Goal: Task Accomplishment & Management: Use online tool/utility

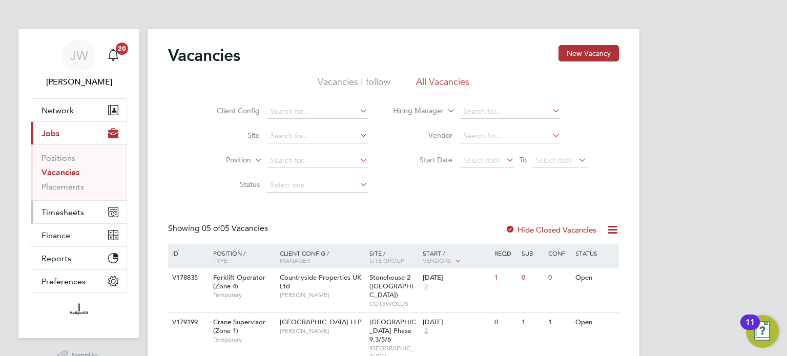
click at [68, 206] on button "Timesheets" at bounding box center [78, 212] width 95 height 23
click at [55, 213] on span "Timesheets" at bounding box center [62, 212] width 43 height 10
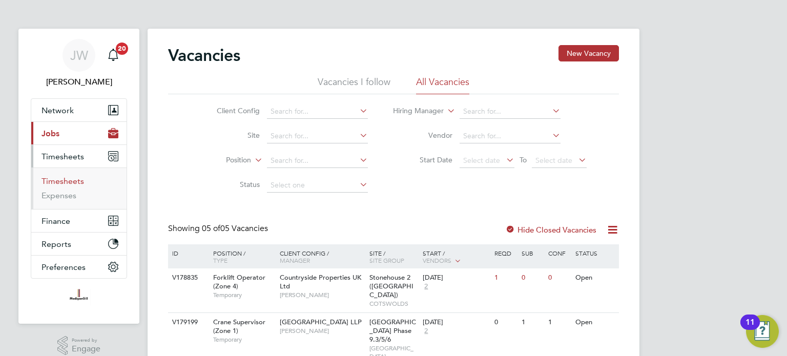
click at [66, 184] on link "Timesheets" at bounding box center [62, 181] width 43 height 10
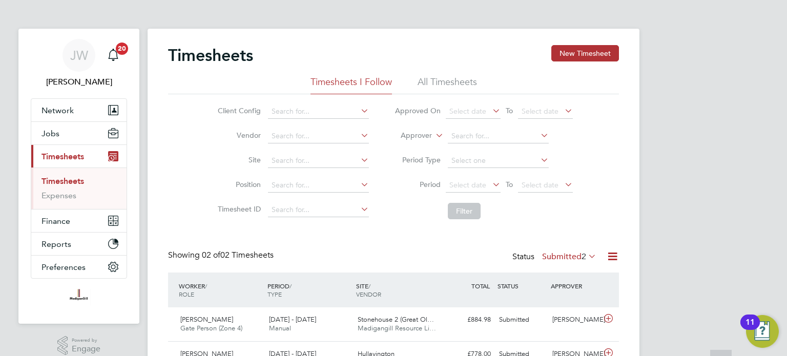
scroll to position [56, 0]
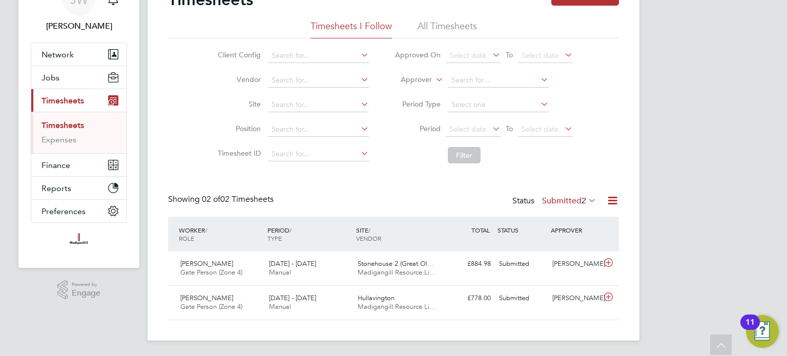
click at [586, 200] on icon at bounding box center [586, 200] width 0 height 14
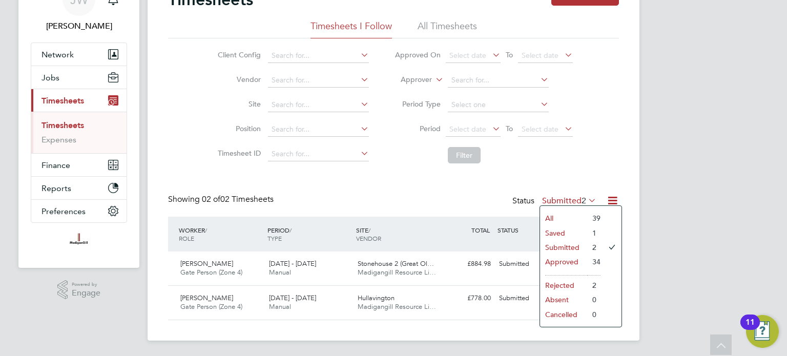
click at [572, 235] on li "Saved" at bounding box center [563, 233] width 47 height 14
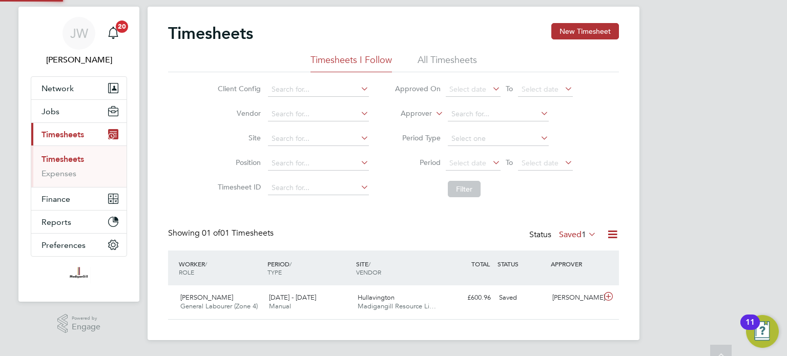
scroll to position [26, 89]
click at [436, 306] on div "Hullavington Madigangill Resource Li…" at bounding box center [397, 302] width 89 height 26
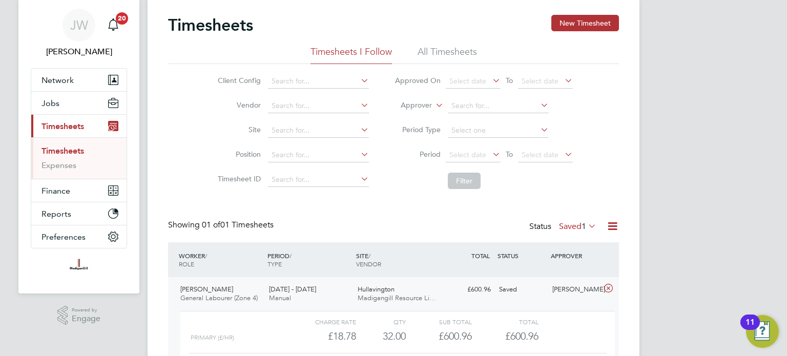
scroll to position [116, 0]
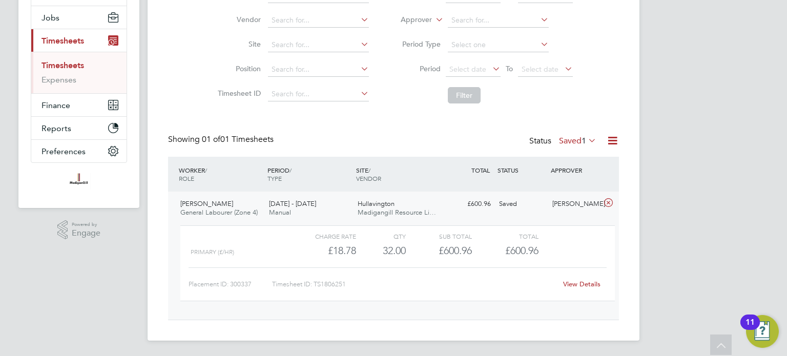
click at [569, 280] on link "View Details" at bounding box center [581, 284] width 37 height 9
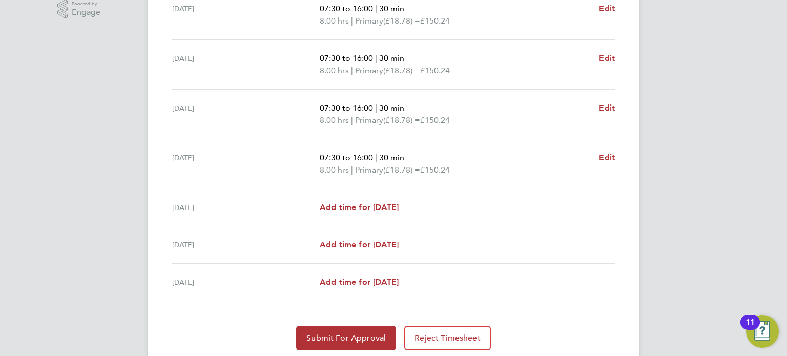
scroll to position [370, 0]
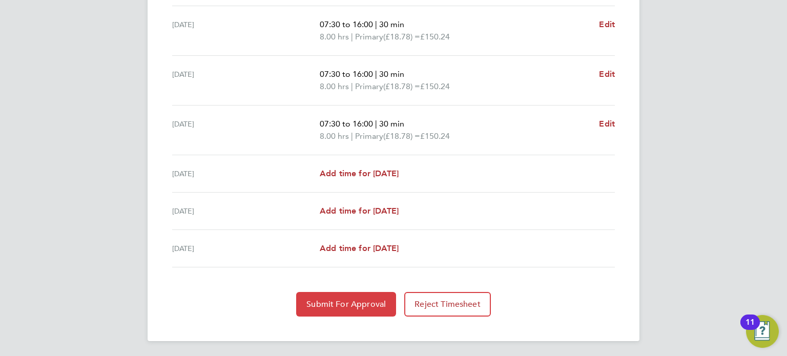
click at [350, 309] on button "Submit For Approval" at bounding box center [346, 304] width 100 height 25
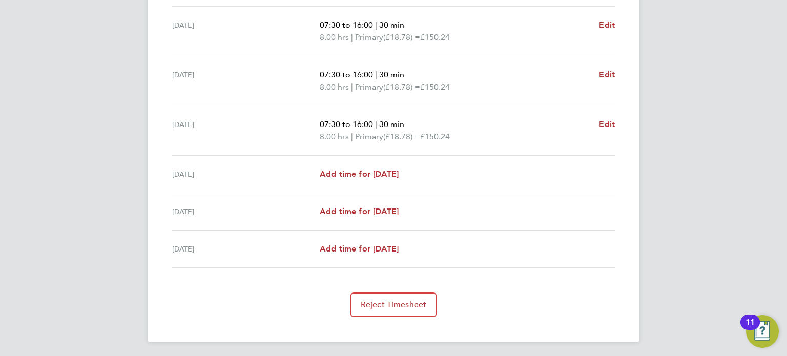
scroll to position [0, 0]
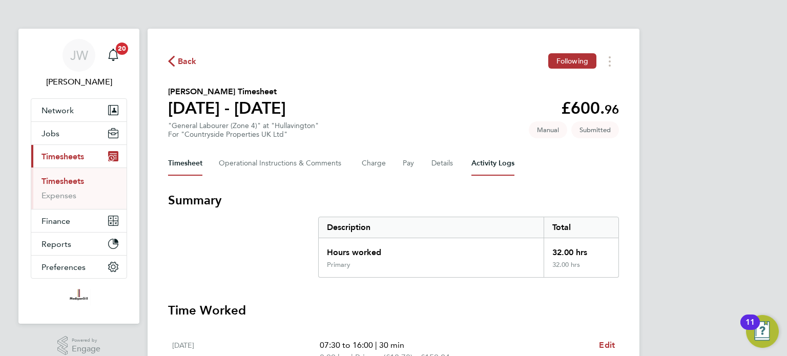
click at [475, 165] on div "Timesheet Operational Instructions & Comments Charge Pay Details Activity Logs" at bounding box center [393, 163] width 451 height 25
click at [475, 165] on Logs-tab "Activity Logs" at bounding box center [492, 163] width 43 height 25
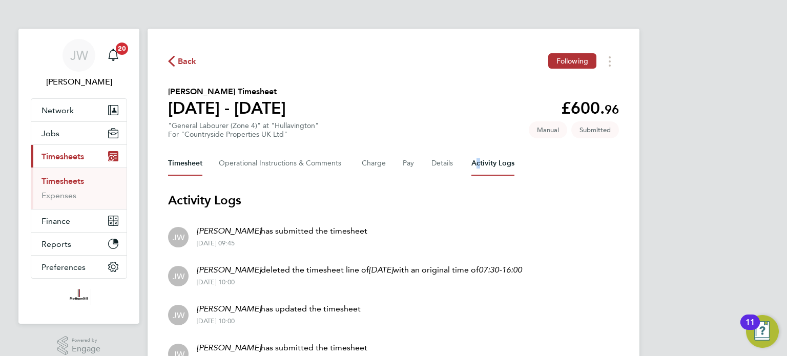
click at [185, 164] on button "Timesheet" at bounding box center [185, 163] width 34 height 25
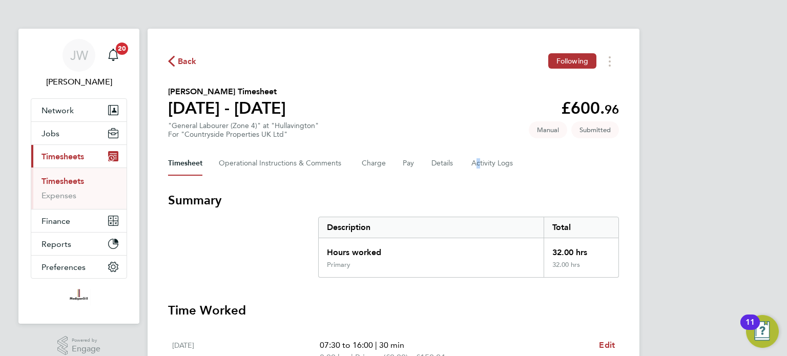
click at [178, 61] on span "Back" at bounding box center [187, 61] width 19 height 12
